Goal: Check status: Check status

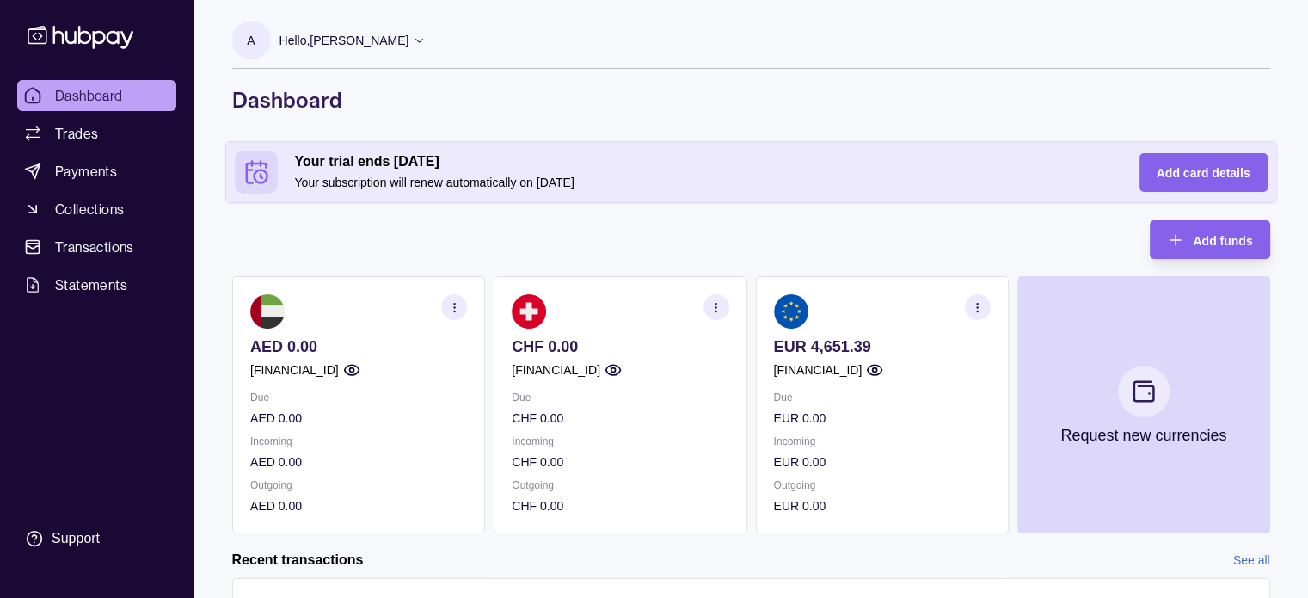
click at [978, 304] on icon "button" at bounding box center [977, 307] width 13 height 13
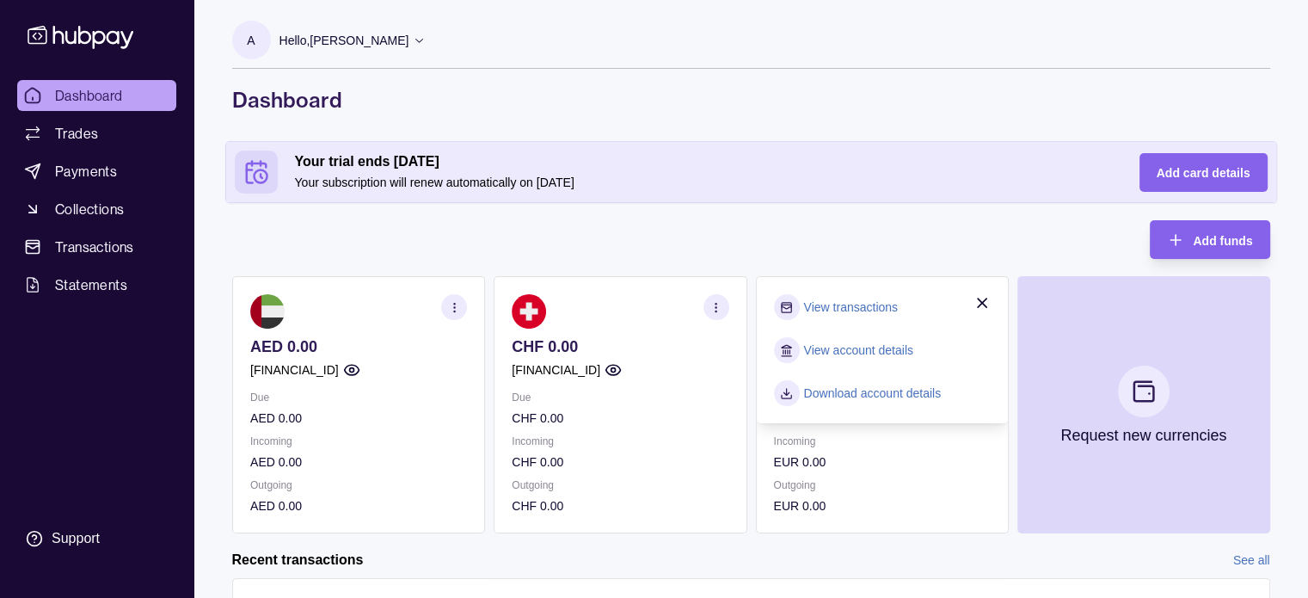
click at [881, 303] on link "View transactions" at bounding box center [850, 307] width 94 height 19
